Goal: Navigation & Orientation: Find specific page/section

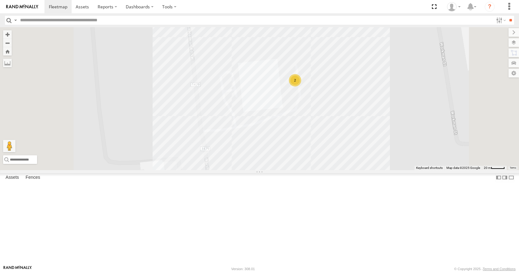
click at [0, 0] on div "Target" at bounding box center [0, 0] width 0 height 0
click at [0, 0] on div "[PERSON_NAME]" at bounding box center [0, 0] width 0 height 0
click at [0, 0] on div "Taji - Hickory" at bounding box center [0, 0] width 0 height 0
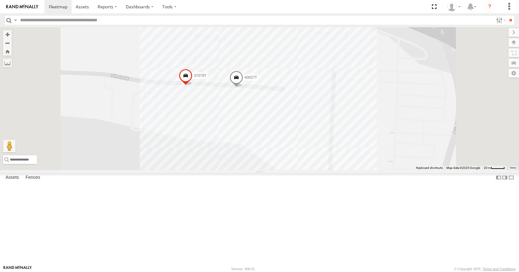
click at [0, 0] on div "Sleep Number Irmo" at bounding box center [0, 0] width 0 height 0
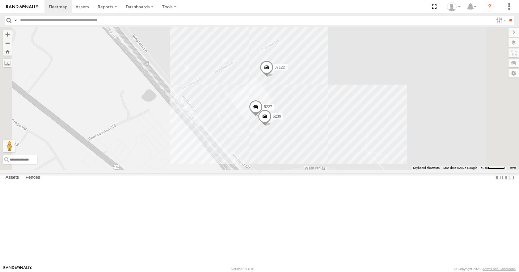
scroll to position [262, 0]
click at [0, 0] on div "Overnight Sofa" at bounding box center [0, 0] width 0 height 0
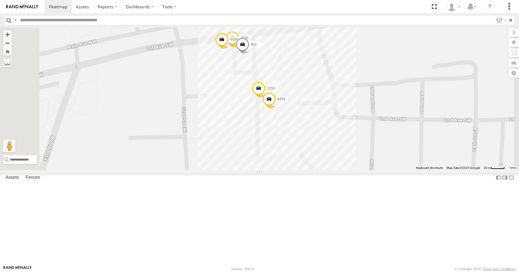
click at [0, 0] on div "Navistar - Tulsa" at bounding box center [0, 0] width 0 height 0
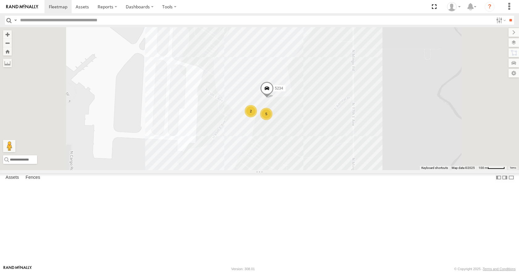
click at [0, 0] on div "MDI Hickory" at bounding box center [0, 0] width 0 height 0
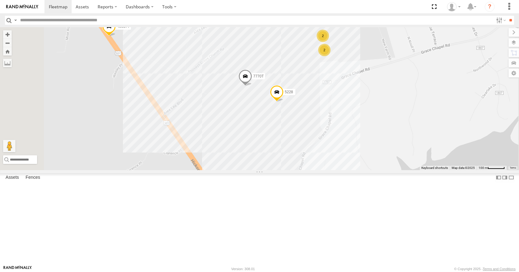
scroll to position [169, 0]
click at [0, 0] on div "Logistics Office" at bounding box center [0, 0] width 0 height 0
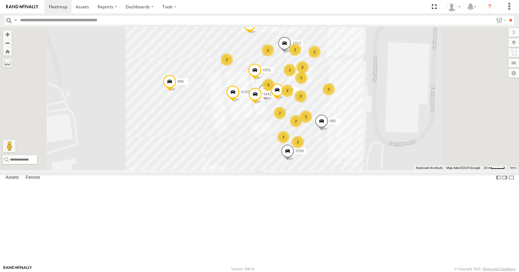
click at [0, 0] on div "Wire Plant" at bounding box center [0, 0] width 0 height 0
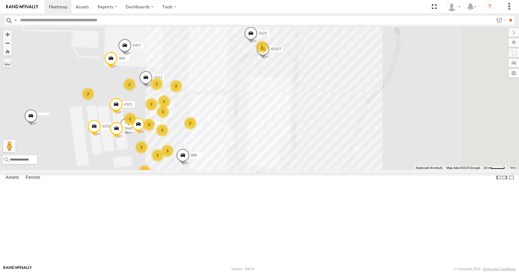
scroll to position [76, 0]
click at [0, 0] on div "Taji - Hickory" at bounding box center [0, 0] width 0 height 0
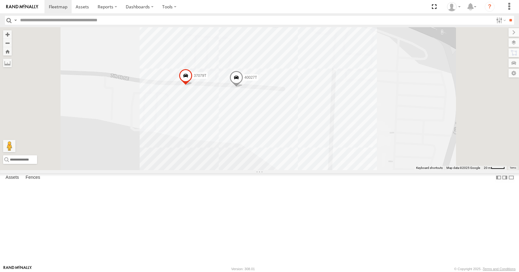
scroll to position [0, 0]
click at [0, 0] on div "Regency Fiber" at bounding box center [0, 0] width 0 height 0
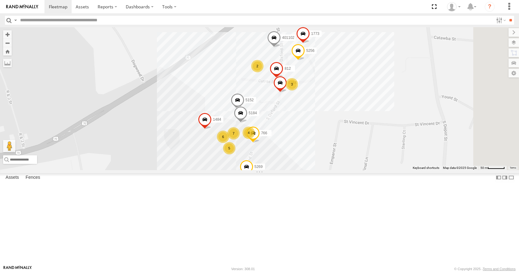
click at [0, 0] on div "Salem Leasing" at bounding box center [0, 0] width 0 height 0
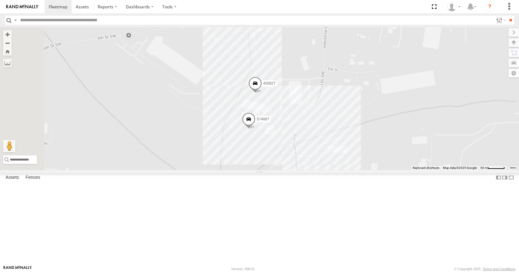
scroll to position [262, 0]
click at [0, 0] on div at bounding box center [0, 0] width 0 height 0
click at [39, 182] on label "Fences" at bounding box center [33, 178] width 21 height 9
click at [8, 22] on input "button" at bounding box center [9, 20] width 8 height 9
click at [0, 0] on div "Converting" at bounding box center [0, 0] width 0 height 0
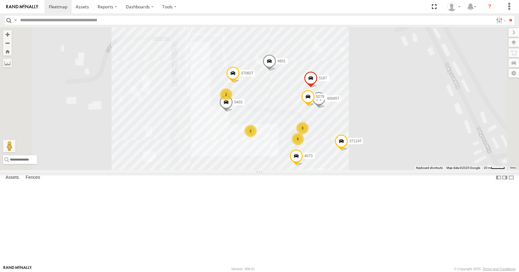
click at [0, 0] on div "Conwareco" at bounding box center [0, 0] width 0 height 0
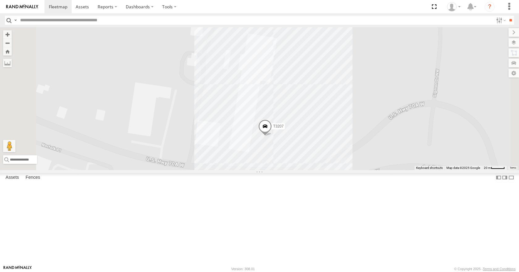
click at [0, 0] on div "Blue Ridge Truck & Trailer" at bounding box center [0, 0] width 0 height 0
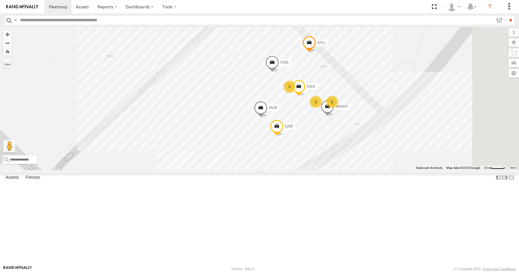
drag, startPoint x: 318, startPoint y: 162, endPoint x: 270, endPoint y: 150, distance: 49.9
click at [270, 150] on div "4211 3 2 5286 5268 2 40044T 4528 5310" at bounding box center [259, 98] width 519 height 143
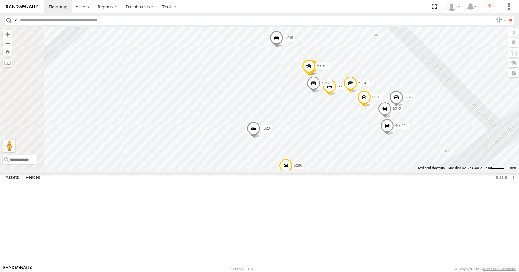
click at [0, 0] on div "Converting" at bounding box center [0, 0] width 0 height 0
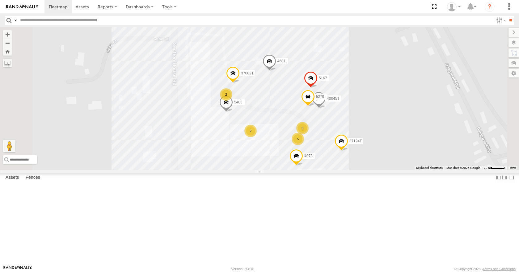
click at [0, 0] on div "Bedding" at bounding box center [0, 0] width 0 height 0
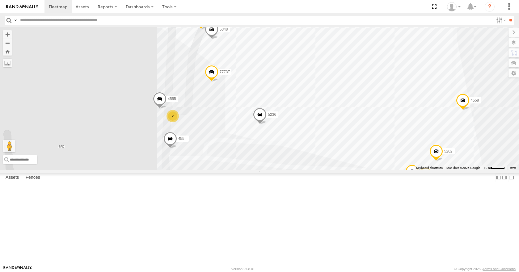
drag, startPoint x: 311, startPoint y: 158, endPoint x: 362, endPoint y: 207, distance: 70.5
click at [362, 170] on div "4580 5089 4420 7773T 4558 5202 455 5236 1207 37137T 5166 5460 5107 5097 37114T …" at bounding box center [259, 98] width 519 height 143
click at [0, 0] on div "[PERSON_NAME] Plant 2" at bounding box center [0, 0] width 0 height 0
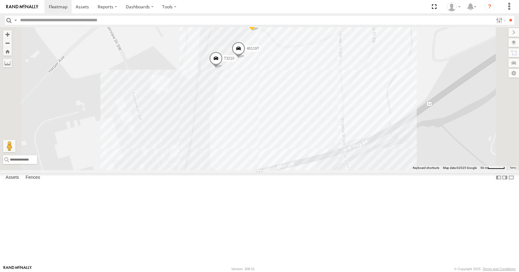
click at [0, 0] on div "Converting" at bounding box center [0, 0] width 0 height 0
